Goal: Information Seeking & Learning: Learn about a topic

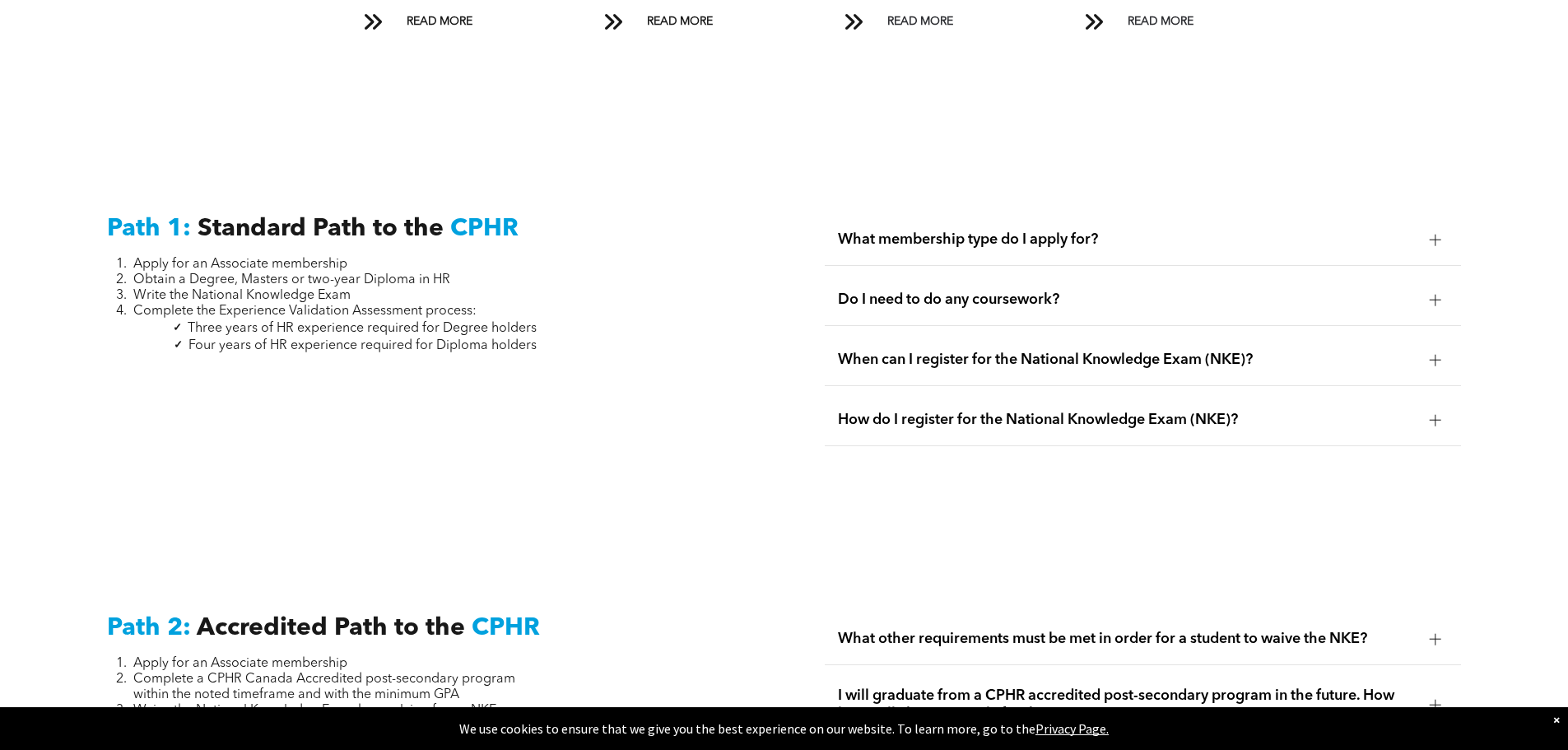
scroll to position [2585, 0]
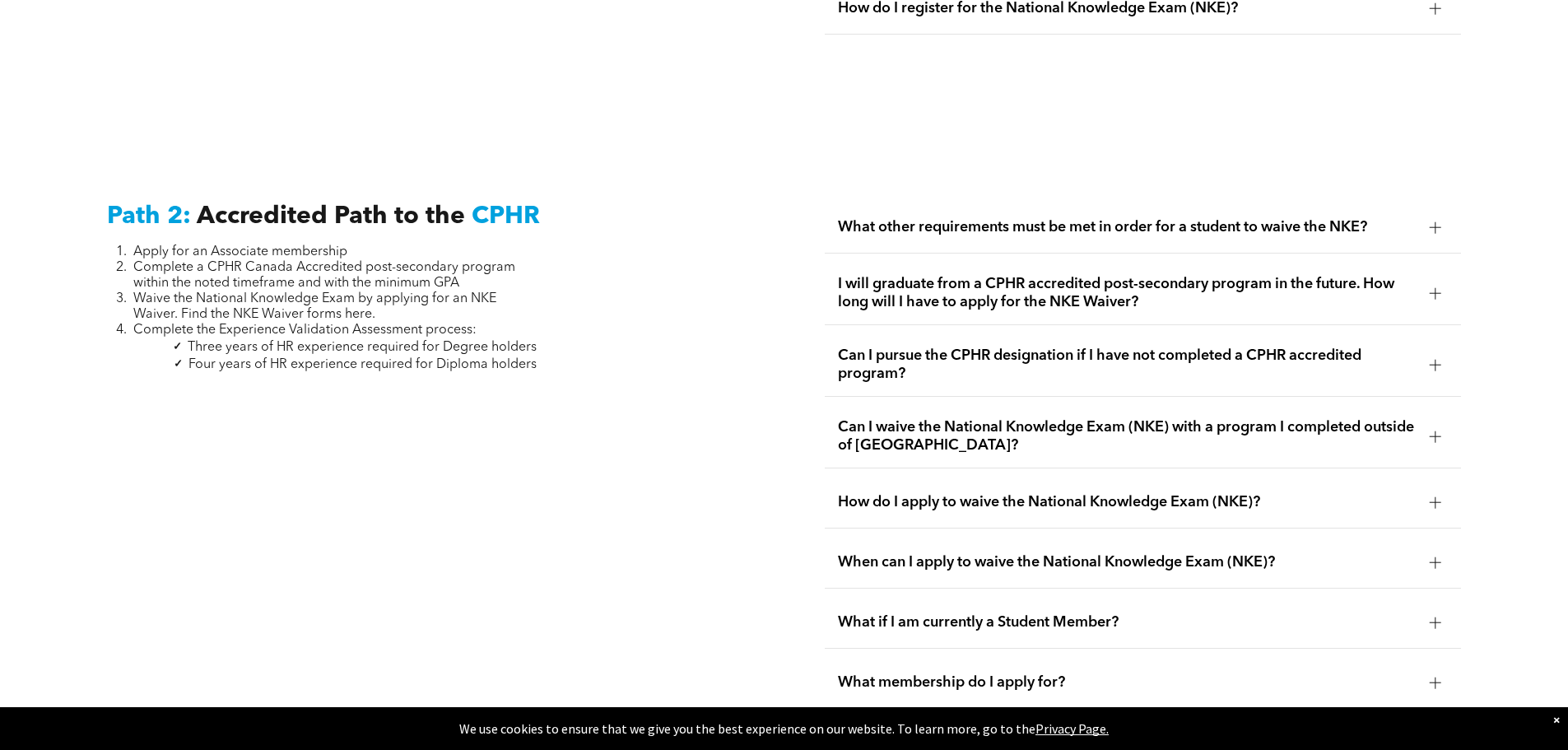
click at [1176, 418] on span "Can I waive the National Knowledge Exam (NKE) with a program I completed outsid…" at bounding box center [1128, 436] width 579 height 36
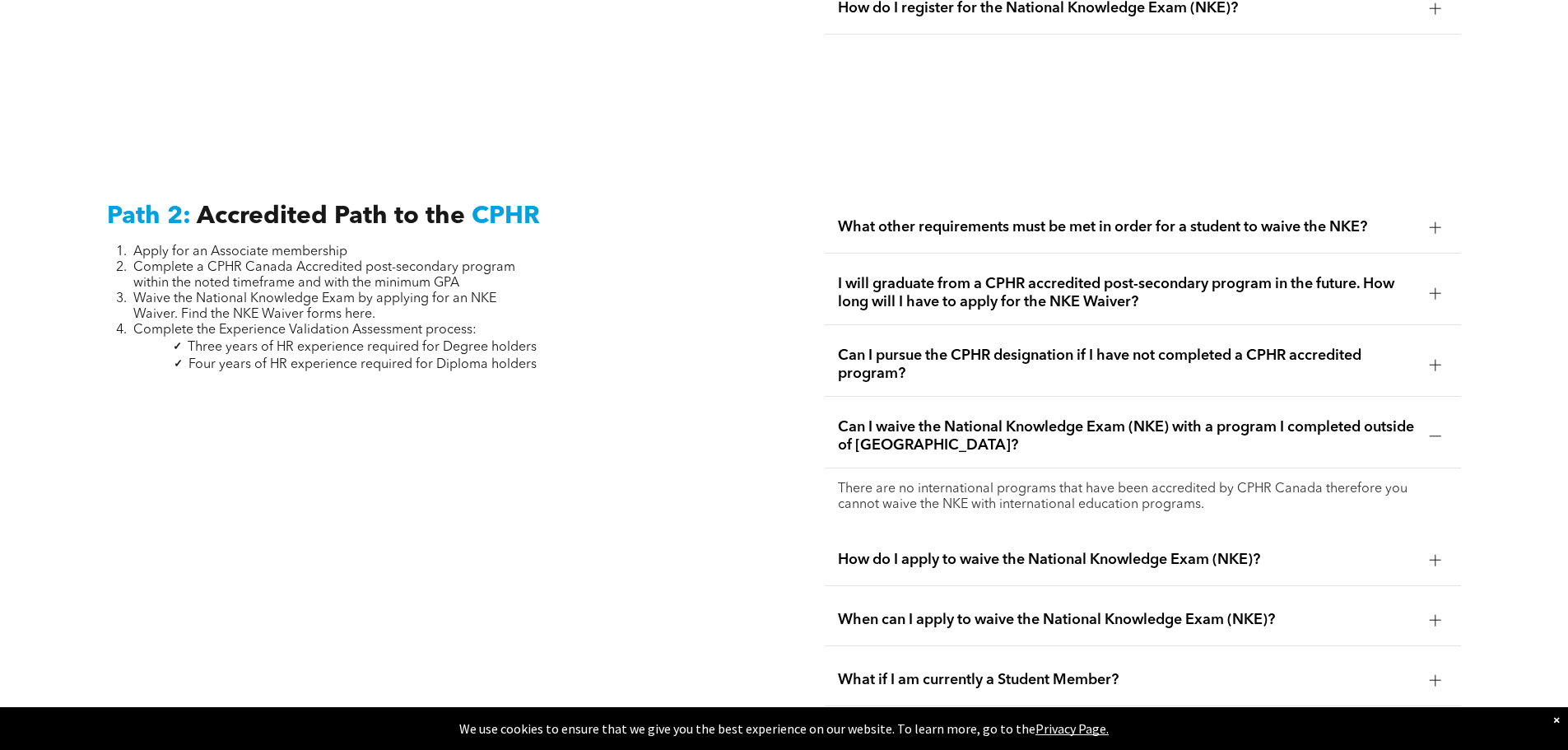
click at [1220, 348] on span "Can I pursue the CPHR designation if I have not completed a CPHR accredited pro…" at bounding box center [1128, 364] width 579 height 36
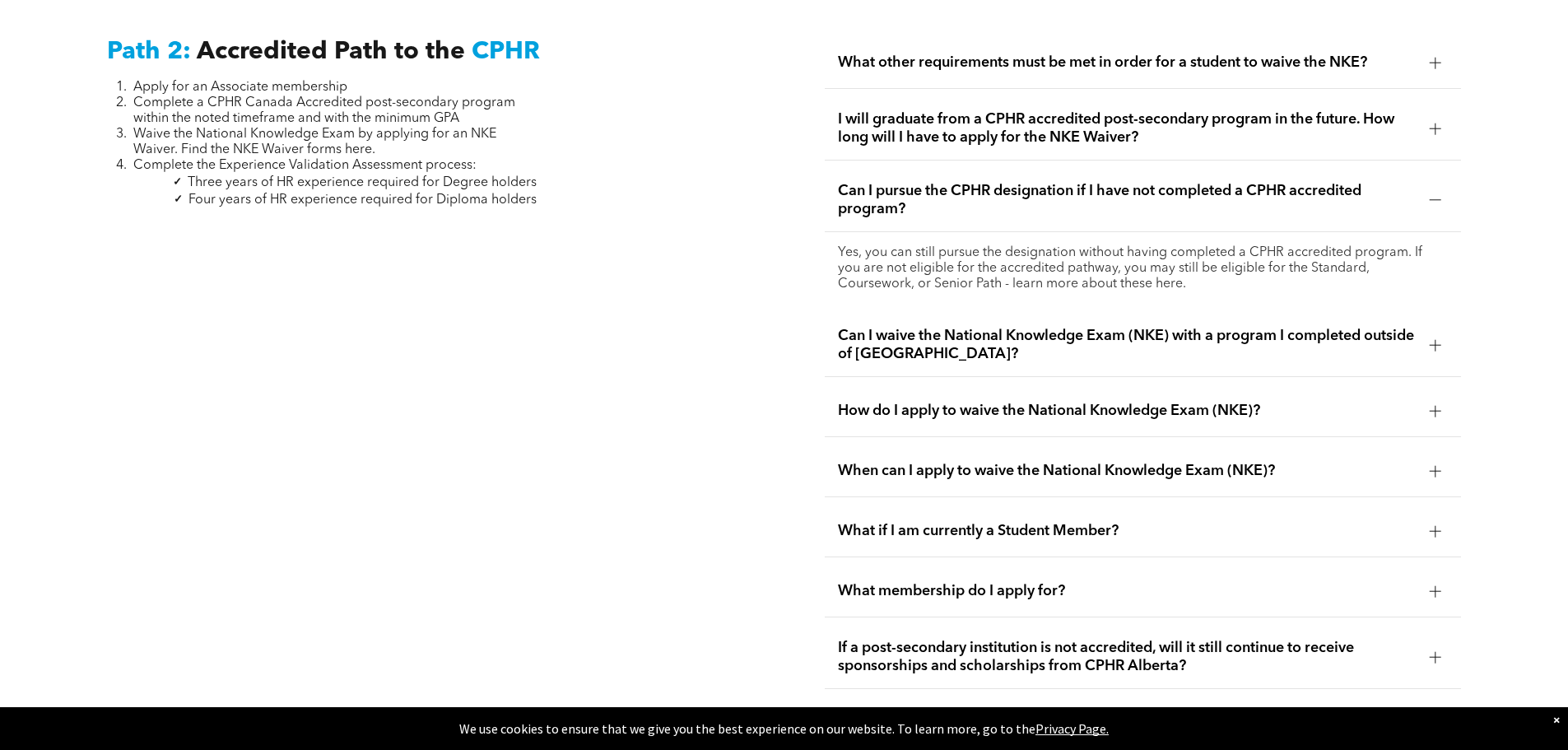
scroll to position [2915, 0]
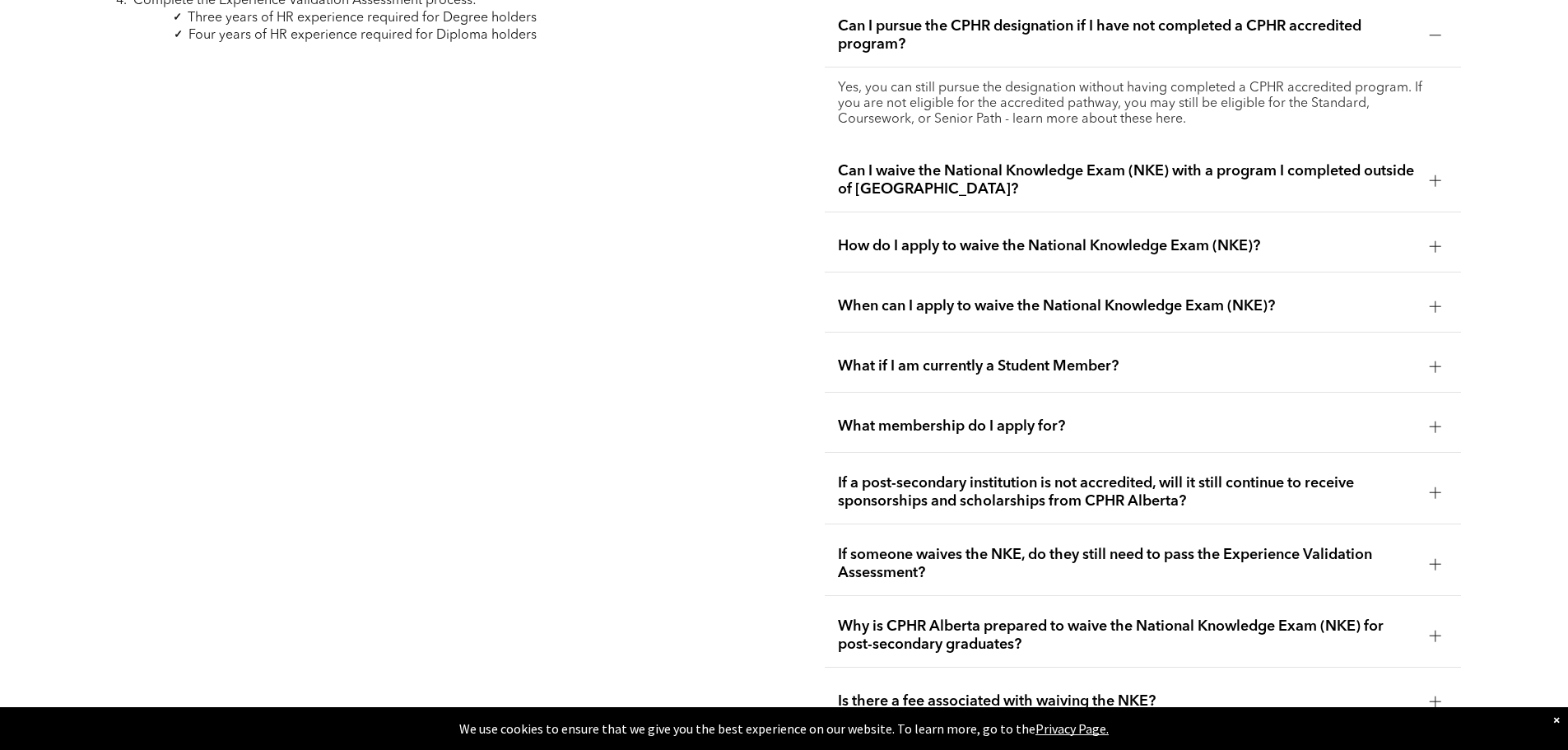
click at [1068, 401] on div "What membership do I apply for?" at bounding box center [1142, 426] width 636 height 51
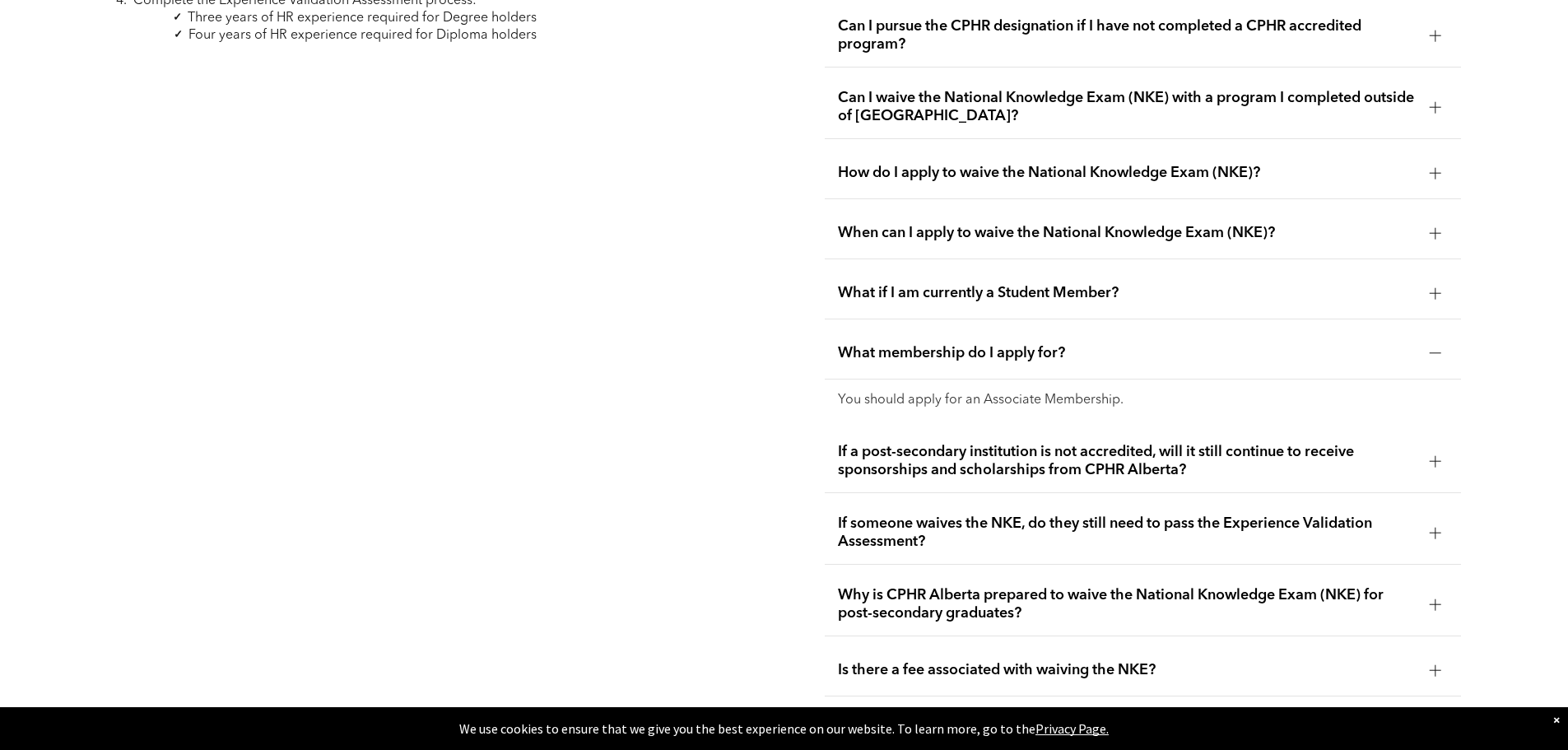
click at [1123, 284] on span "What if I am currently a Student Member?" at bounding box center [1128, 293] width 579 height 18
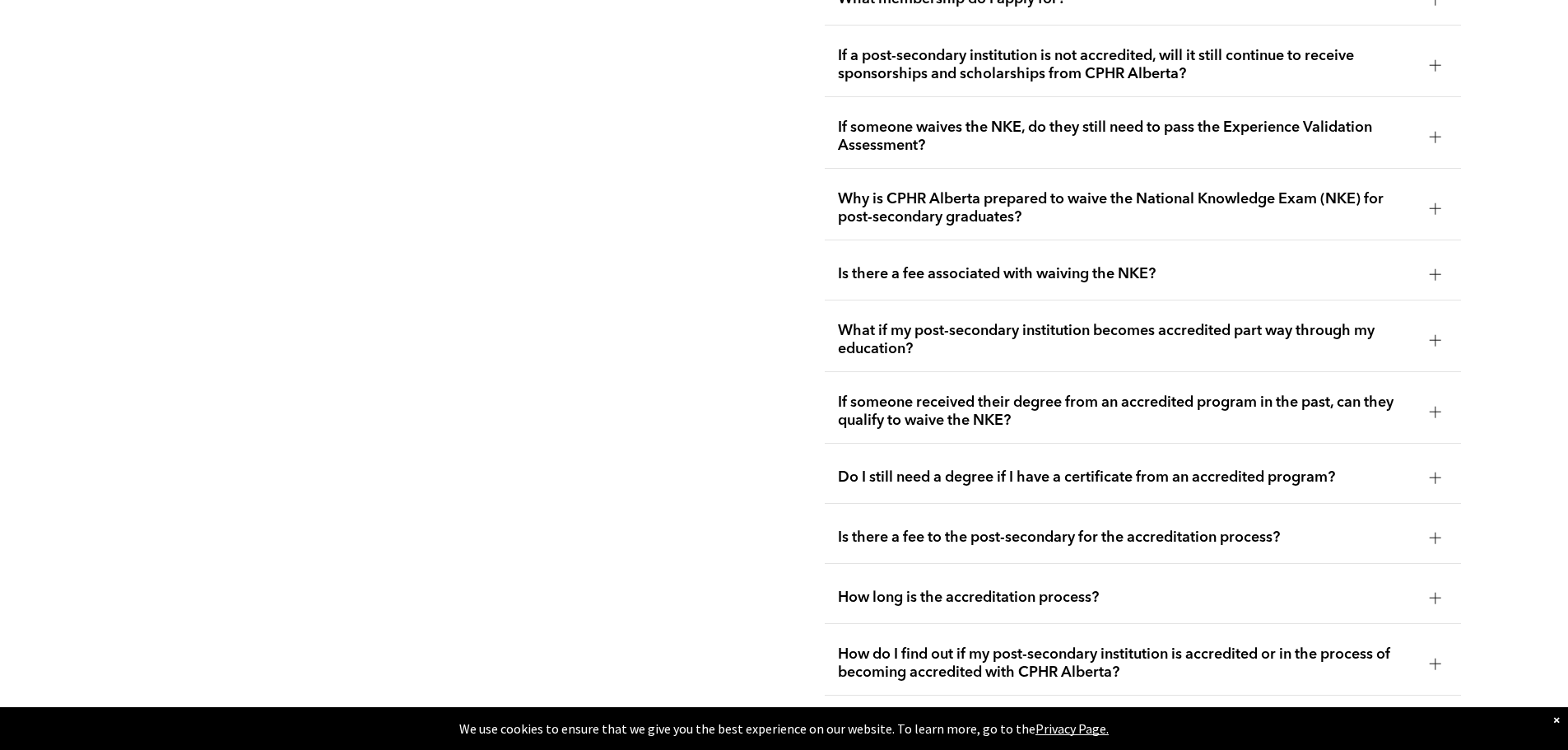
scroll to position [3491, 0]
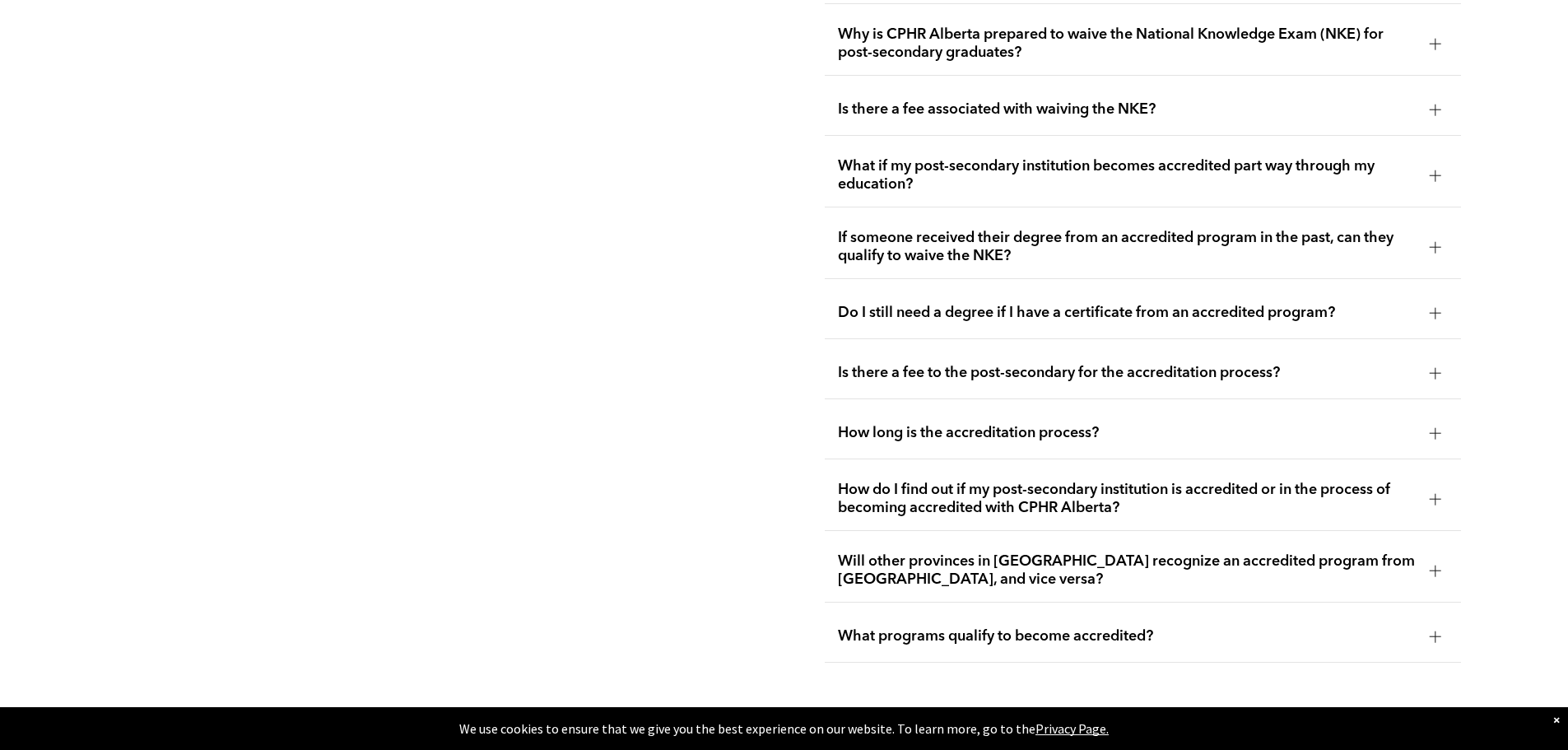
click at [1157, 294] on div "Do I still need a degree if I have a certificate from an accredited program?" at bounding box center [1142, 313] width 636 height 51
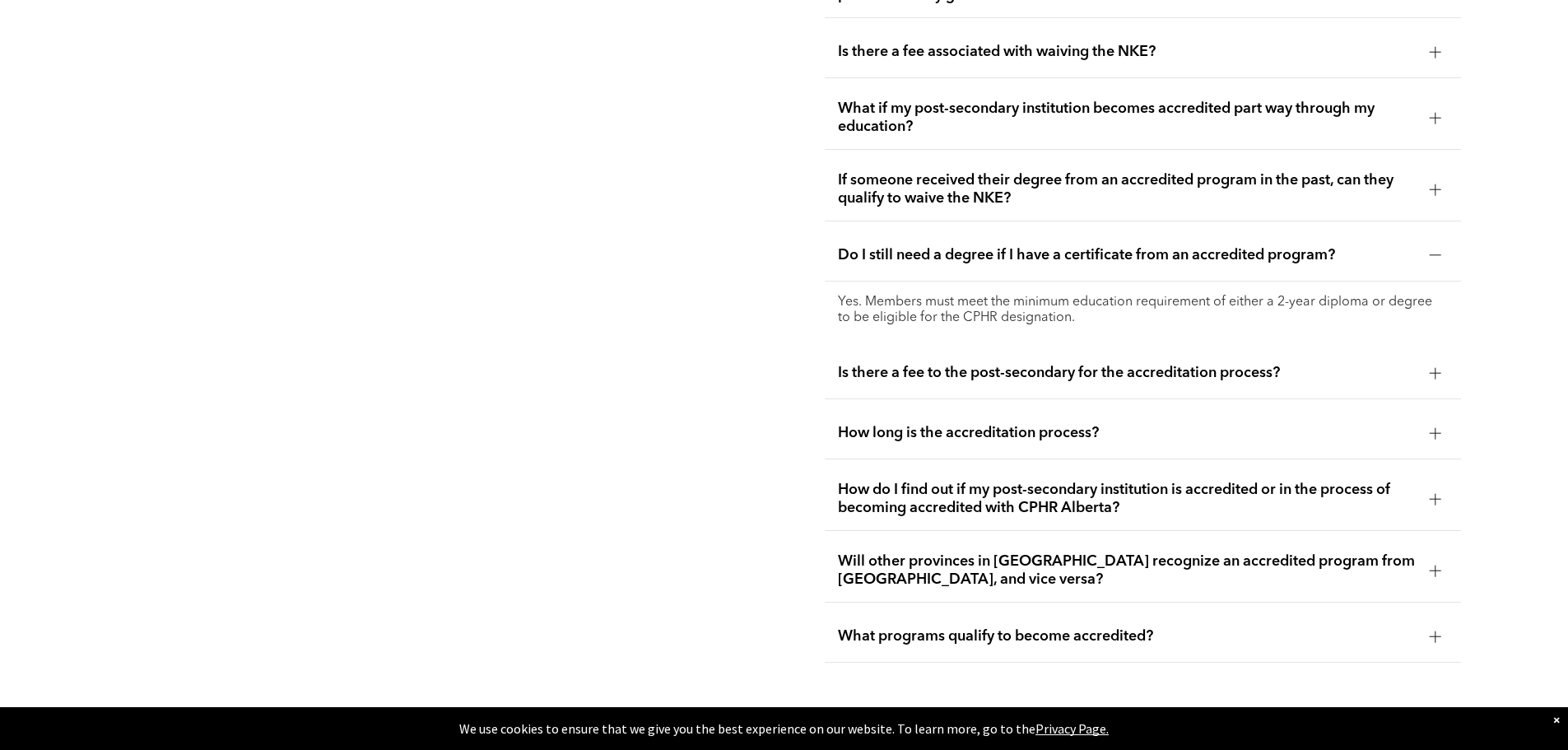
click at [1143, 353] on div "Is there a fee to the post-secondary for the accreditation process?" at bounding box center [1142, 373] width 636 height 51
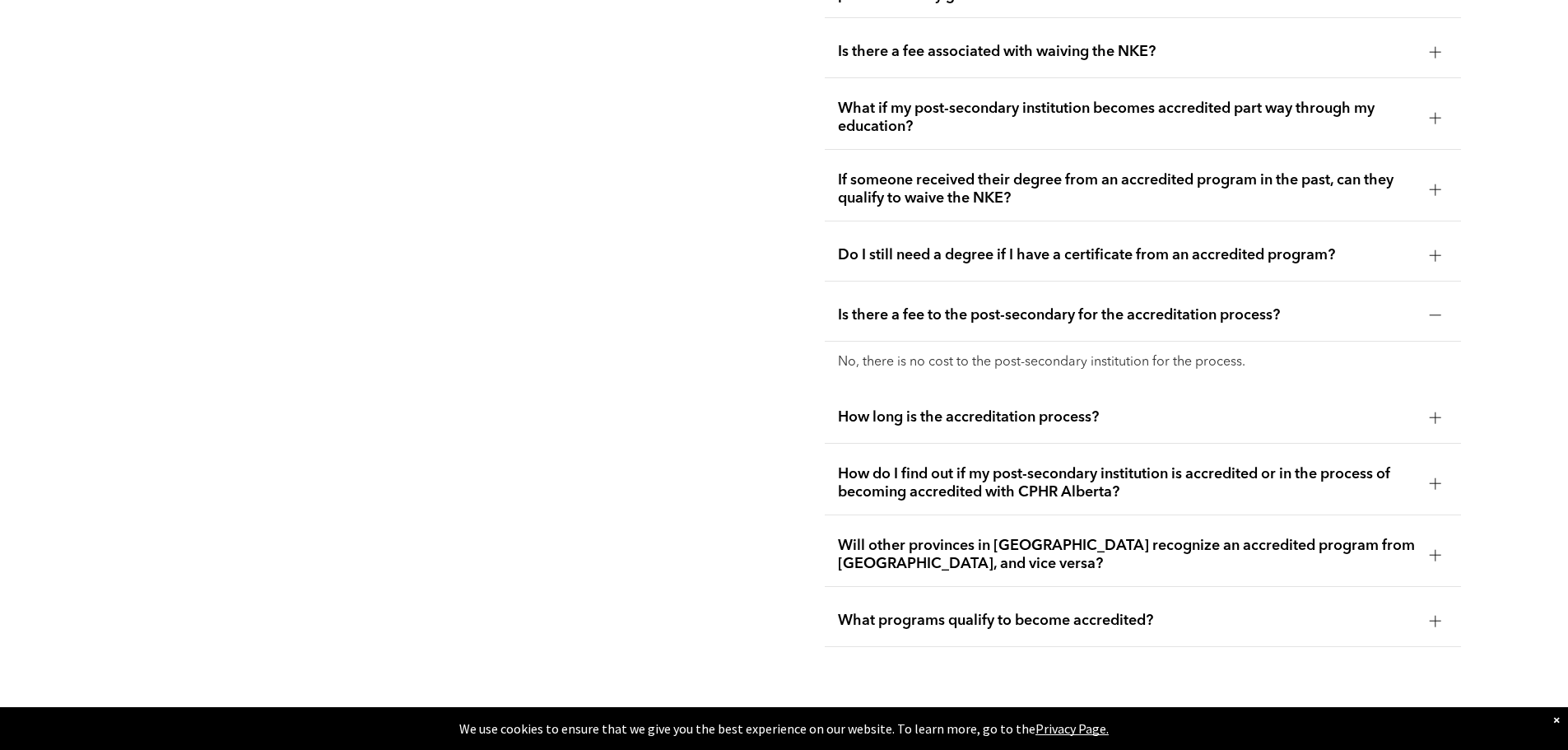
click at [1137, 408] on span "How long is the accreditation process?" at bounding box center [1128, 417] width 579 height 18
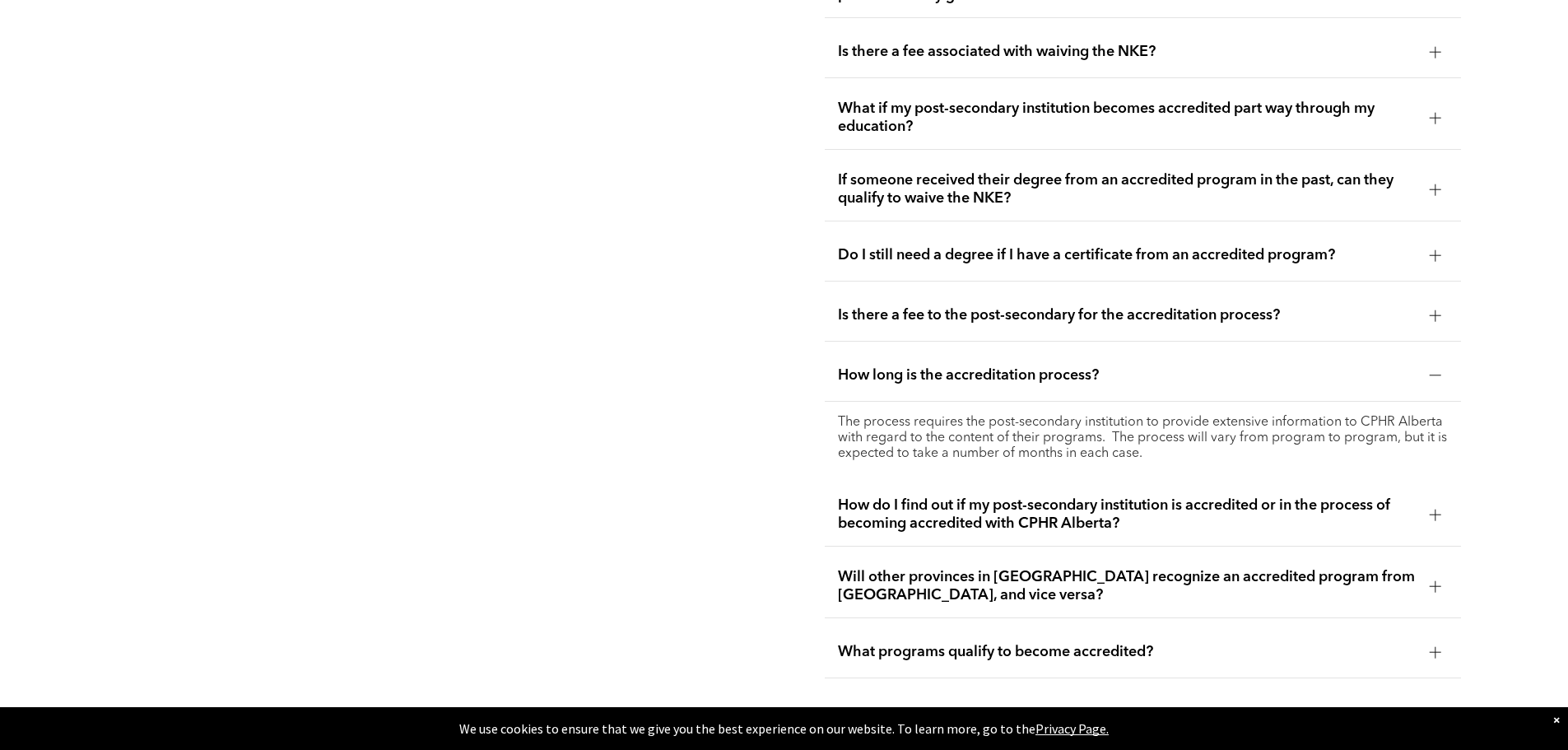
click at [1170, 496] on span "How do I find out if my post-secondary institution is accredited or in the proc…" at bounding box center [1128, 514] width 579 height 36
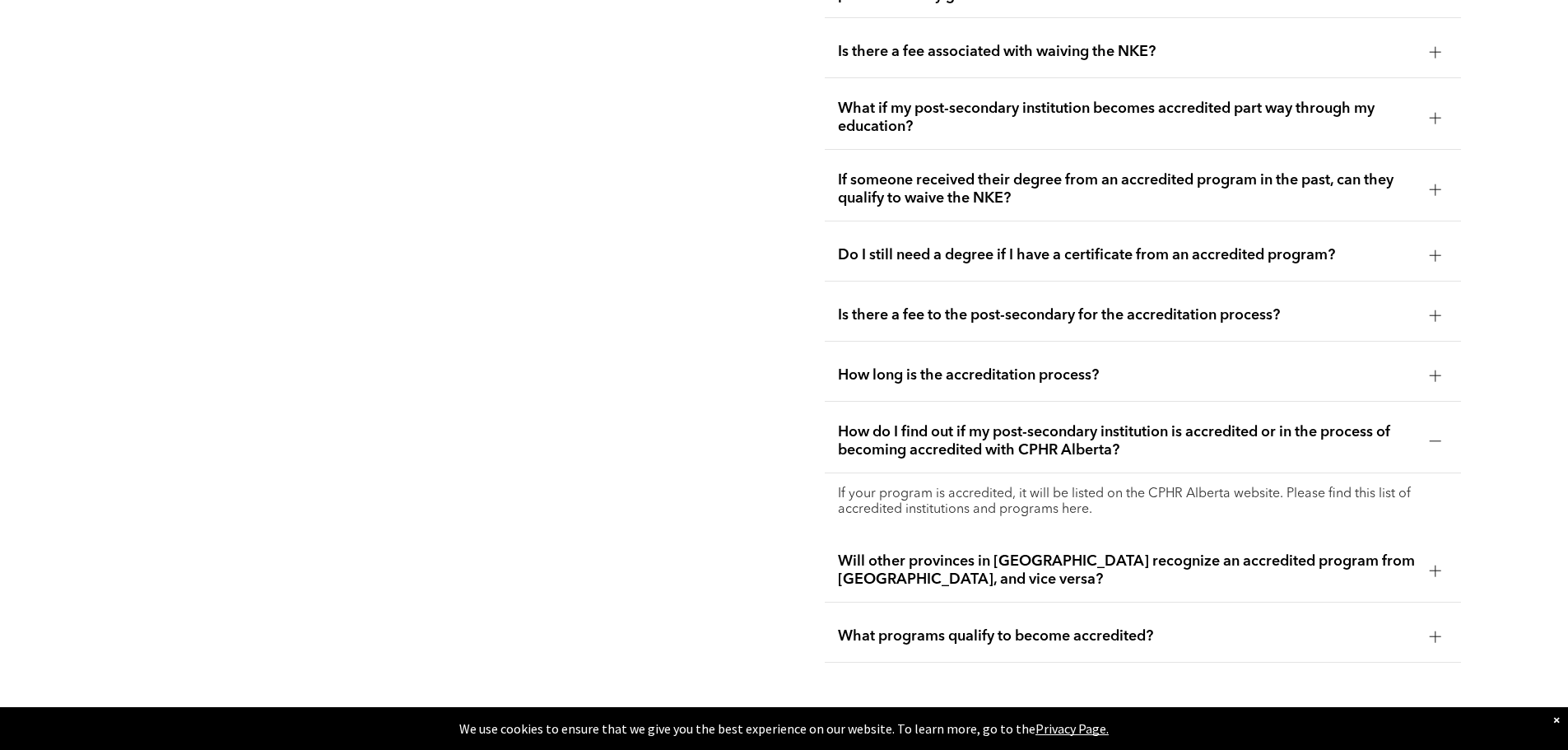
click at [1142, 552] on span "Will other provinces in Canada recognize an accredited program from Alberta, an…" at bounding box center [1128, 570] width 579 height 36
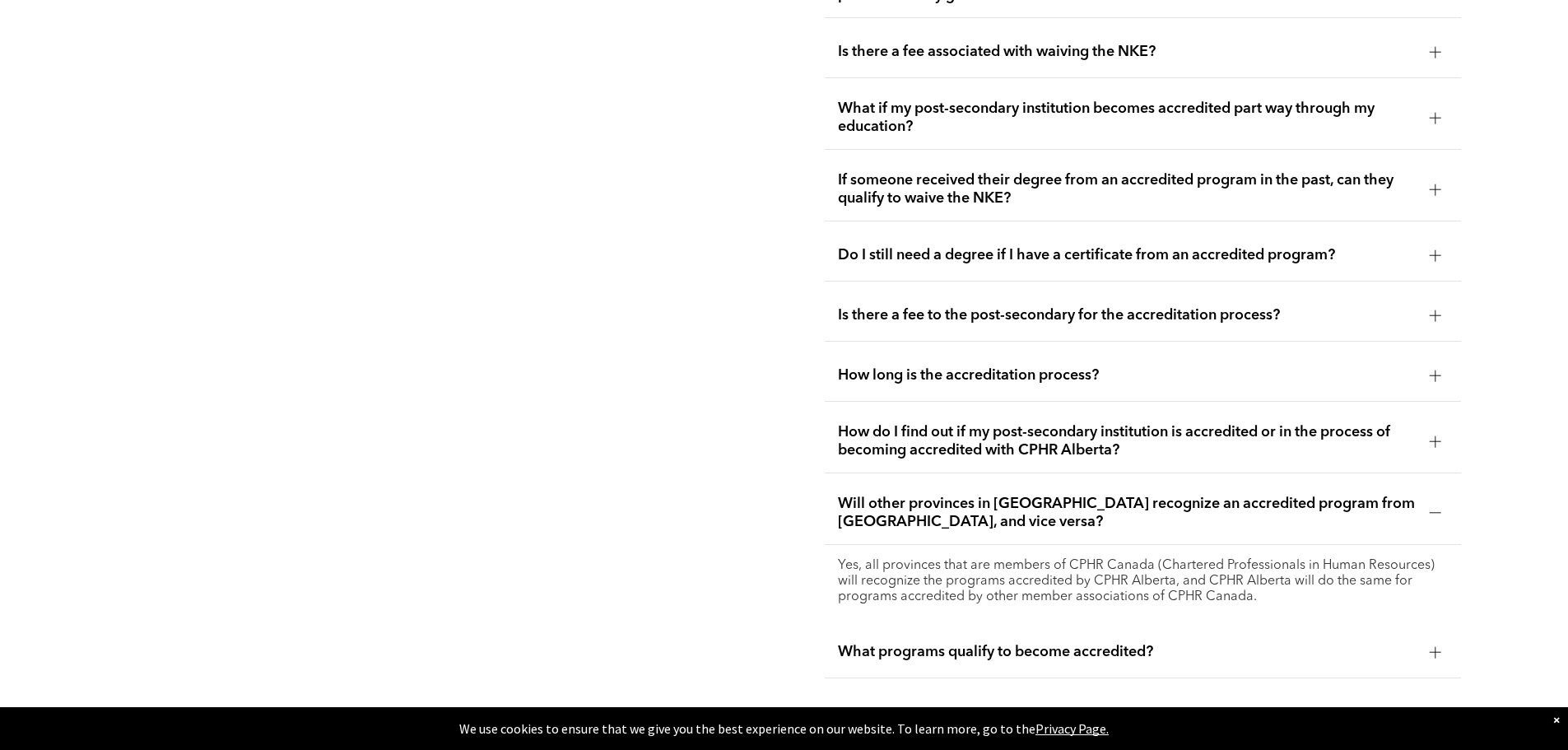
click at [1147, 642] on span "What programs qualify to become accredited?" at bounding box center [1128, 652] width 579 height 18
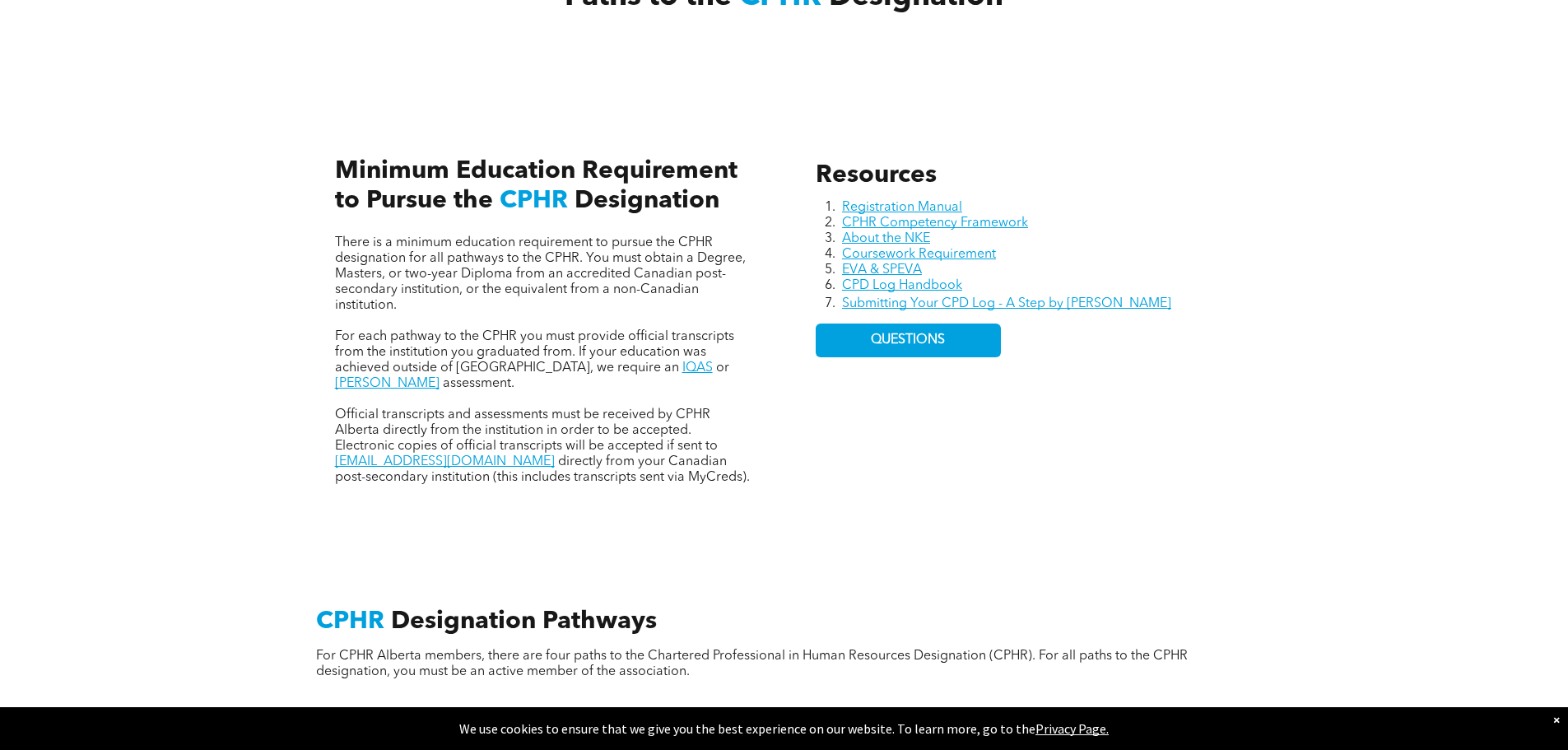
scroll to position [609, 0]
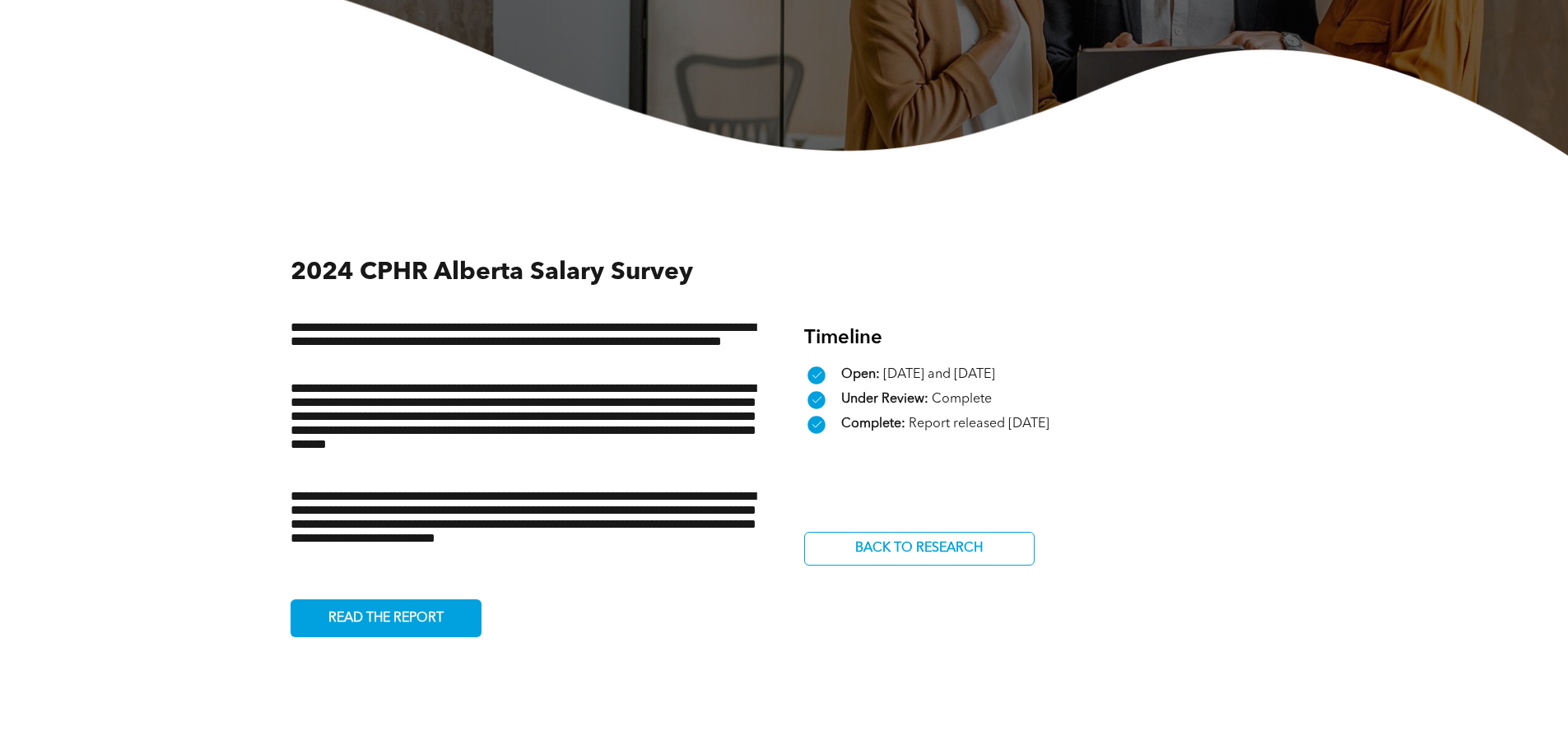
scroll to position [659, 0]
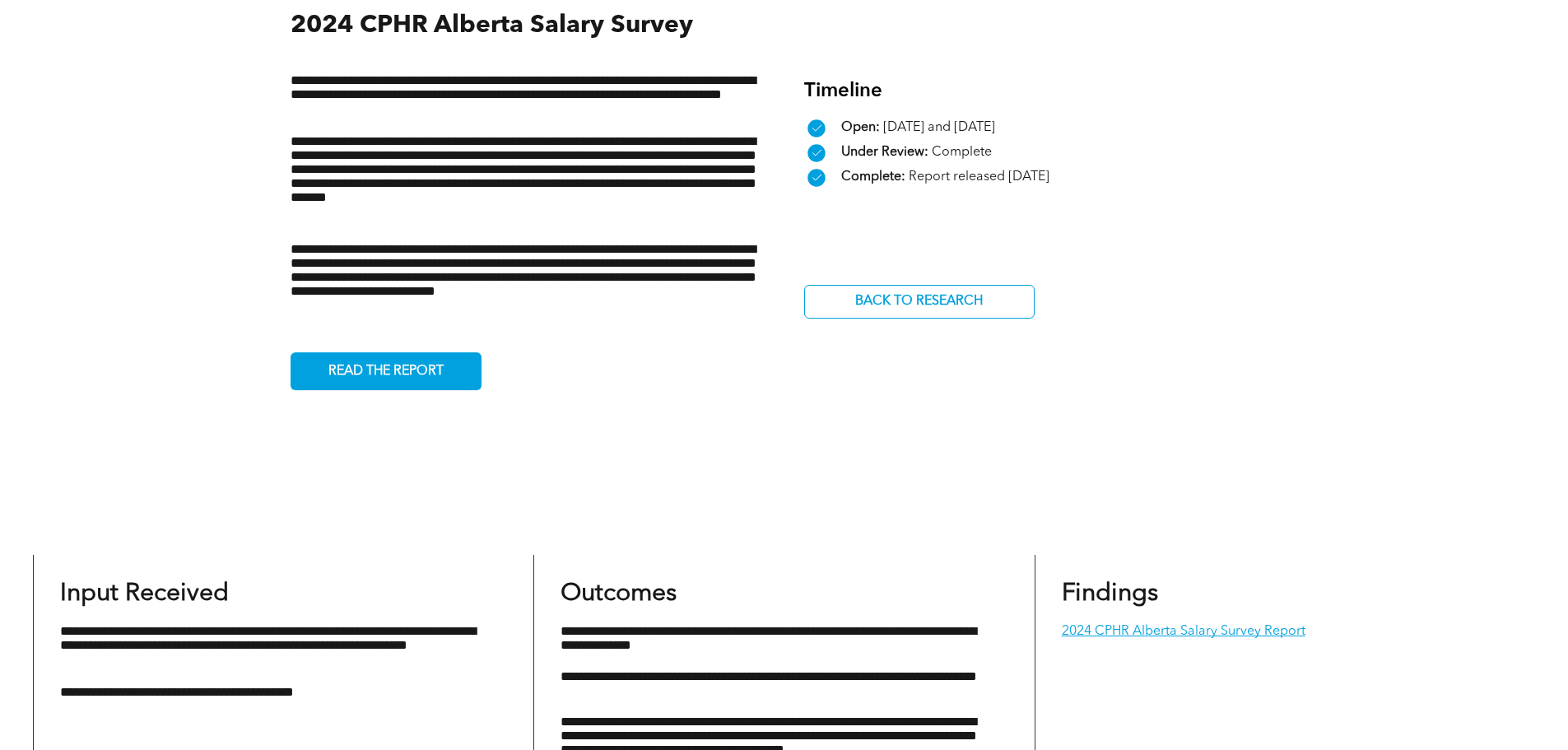
click at [415, 396] on div "**********" at bounding box center [784, 199] width 988 height 580
click at [414, 368] on span "READ THE REPORT" at bounding box center [386, 371] width 127 height 32
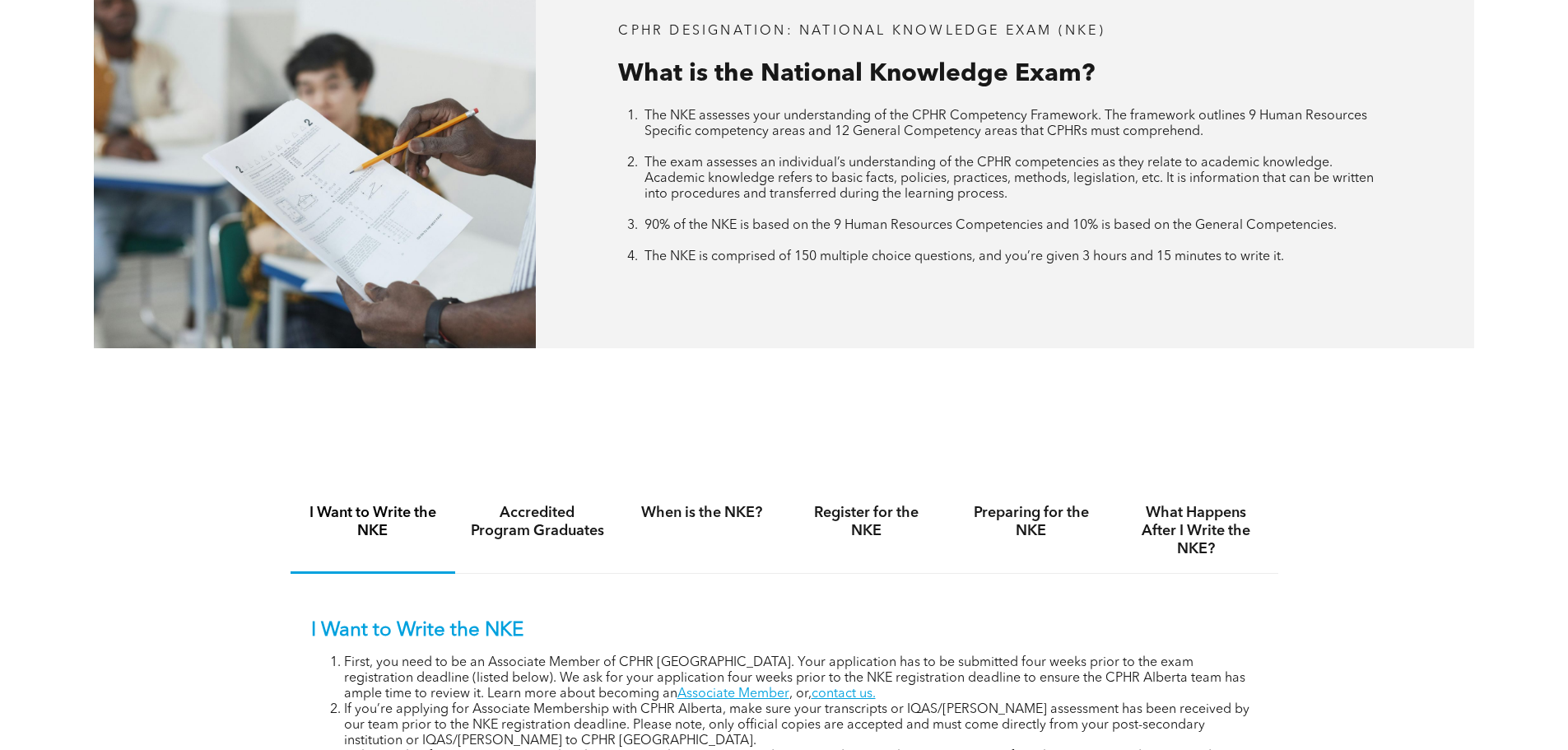
scroll to position [905, 0]
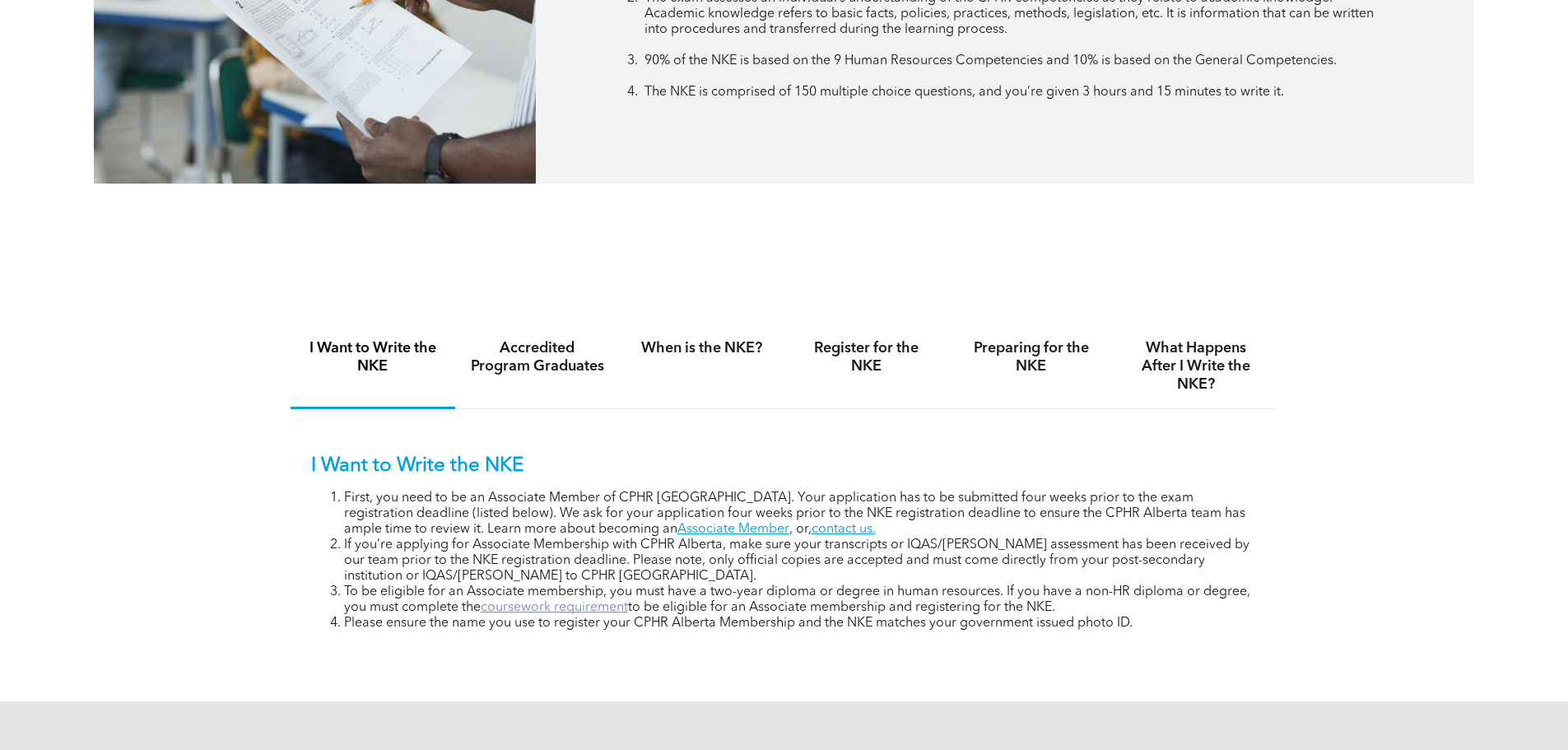
click at [604, 604] on link "coursework requirement" at bounding box center [554, 608] width 147 height 13
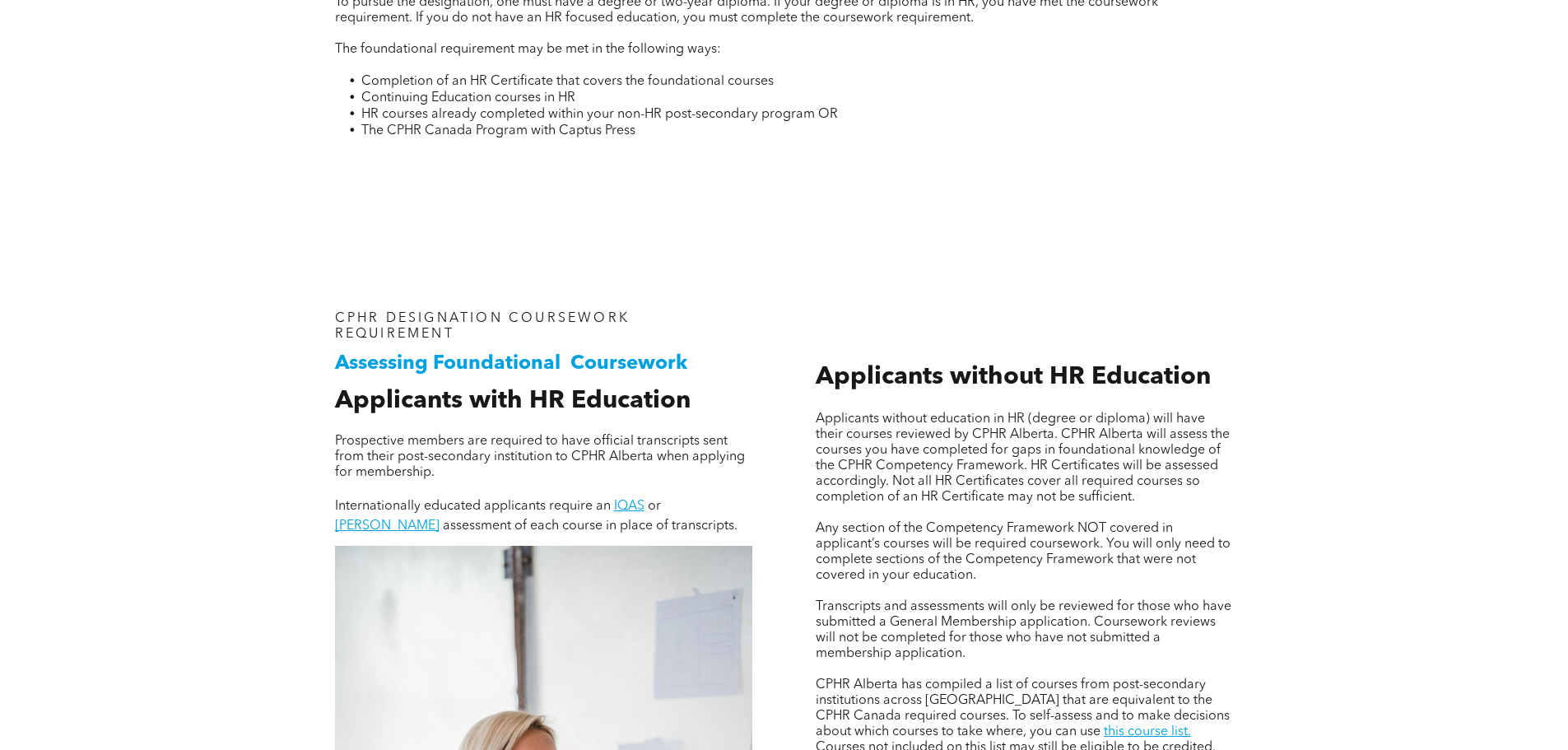
scroll to position [1153, 0]
